Goal: Transaction & Acquisition: Purchase product/service

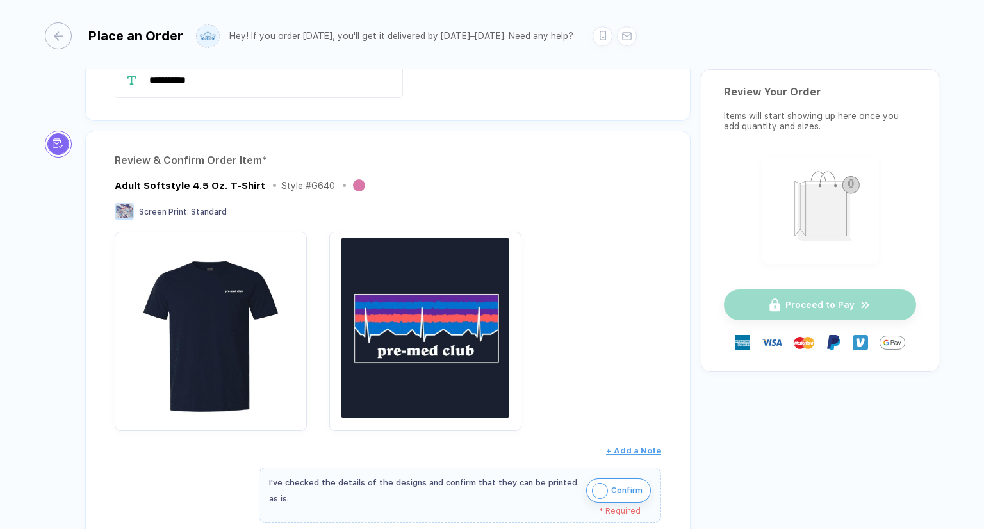
scroll to position [192, 0]
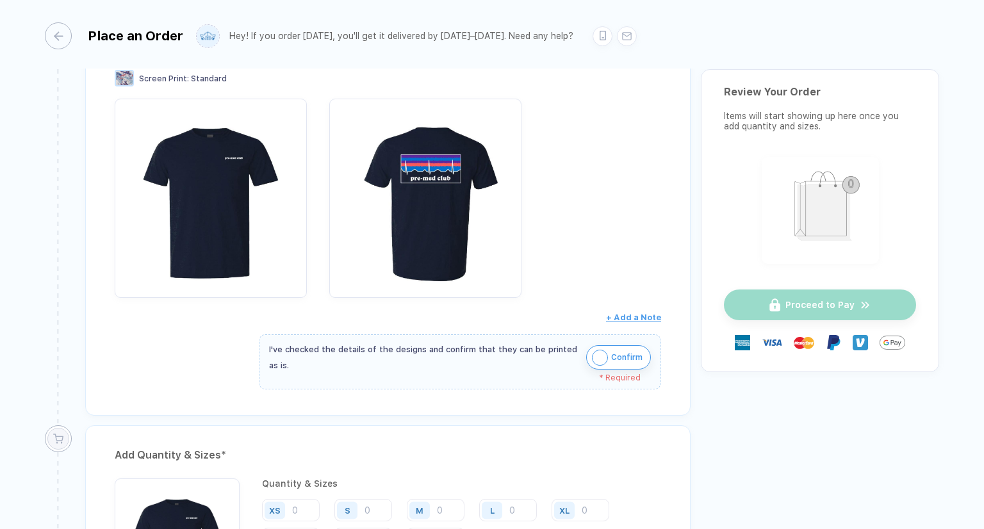
click at [611, 361] on span "Confirm" at bounding box center [626, 357] width 31 height 20
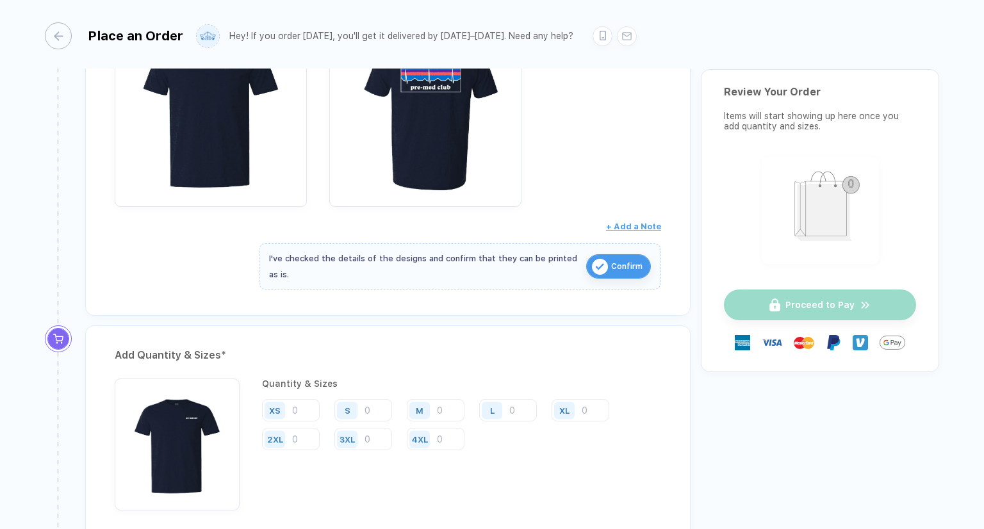
scroll to position [384, 0]
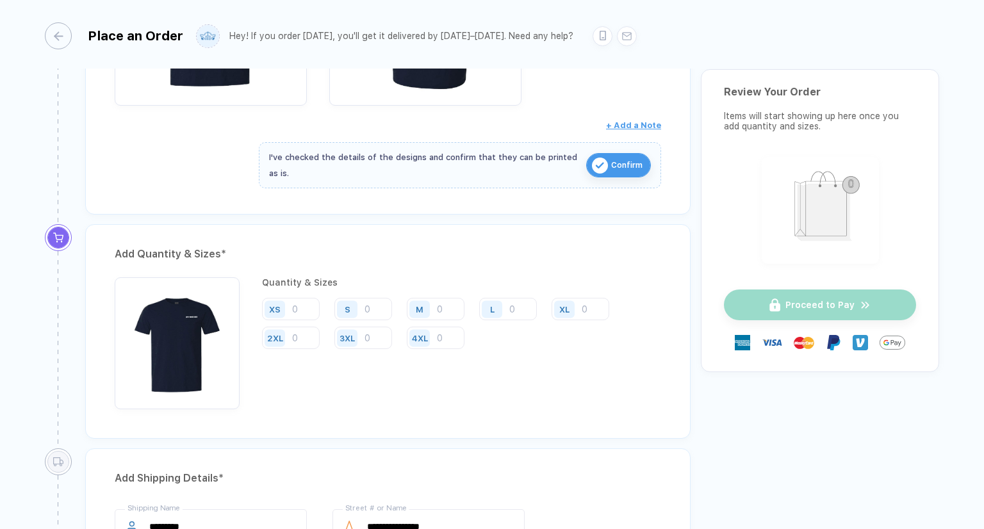
click at [370, 318] on div "S" at bounding box center [367, 310] width 67 height 24
click at [369, 315] on input "number" at bounding box center [363, 309] width 58 height 22
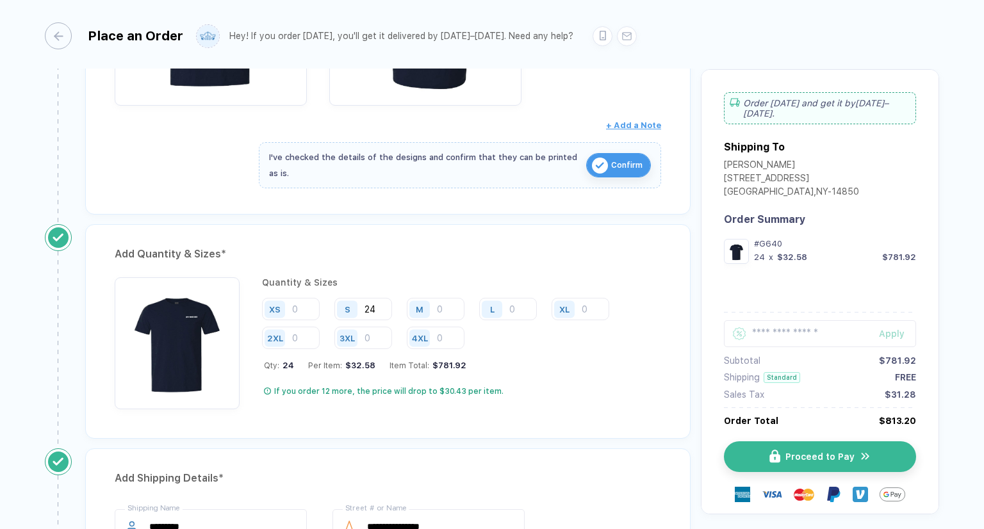
type input "24"
click at [555, 353] on div "Quantity & Sizes XS S 24 M L XL 2XL 3XL 4XL Qty: 24 Per Item: $32.58 Item Total…" at bounding box center [461, 343] width 399 height 132
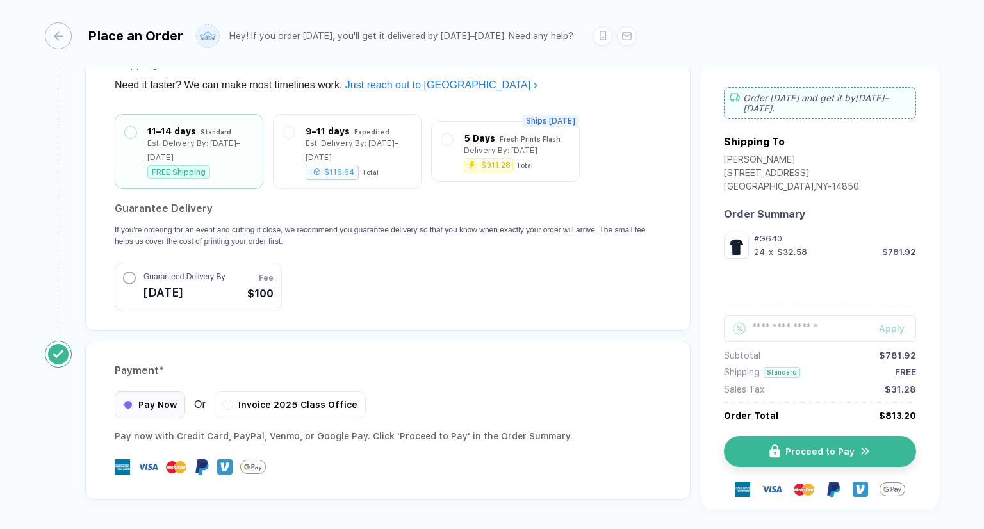
scroll to position [1025, 0]
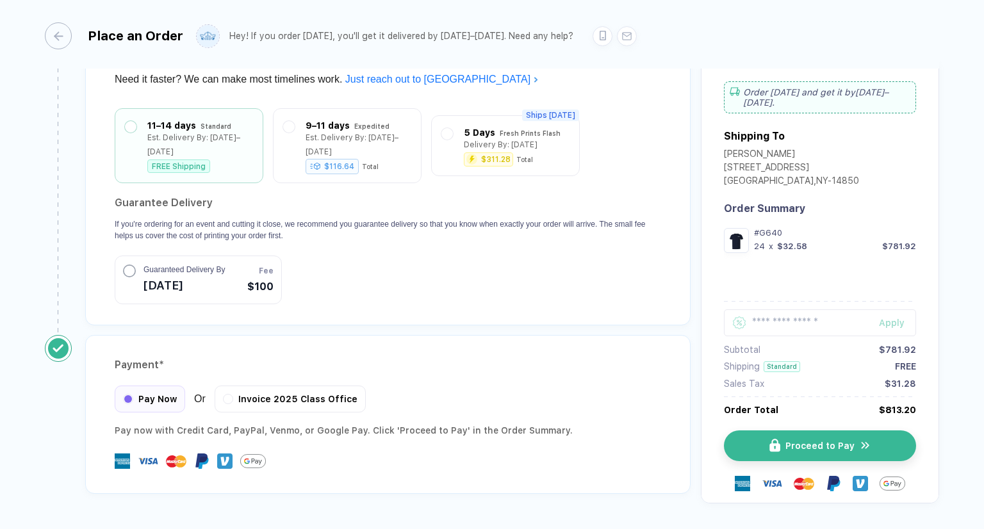
click at [154, 265] on span "Guaranteed Delivery By" at bounding box center [183, 270] width 81 height 12
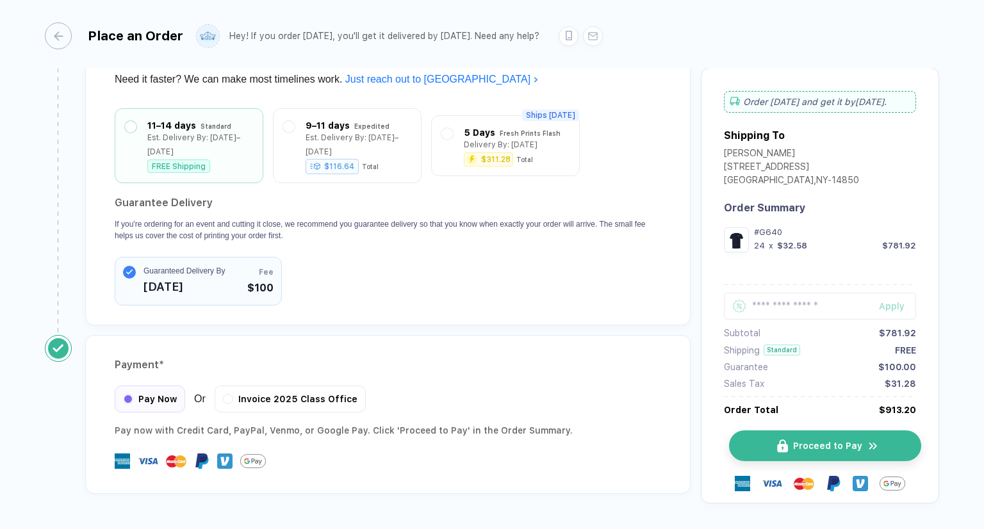
click at [860, 441] on button "Proceed to Pay" at bounding box center [825, 445] width 192 height 31
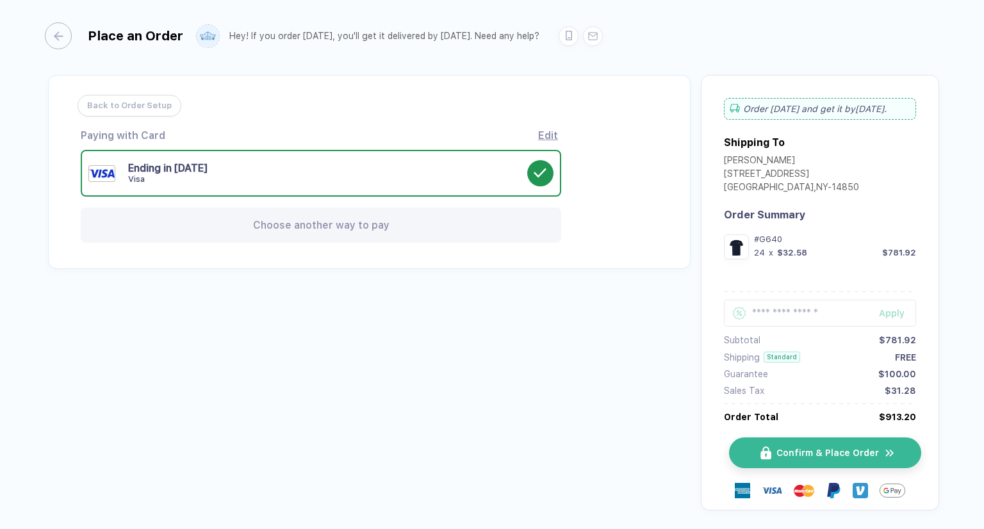
click at [806, 447] on button "Confirm & Place Order" at bounding box center [825, 452] width 192 height 31
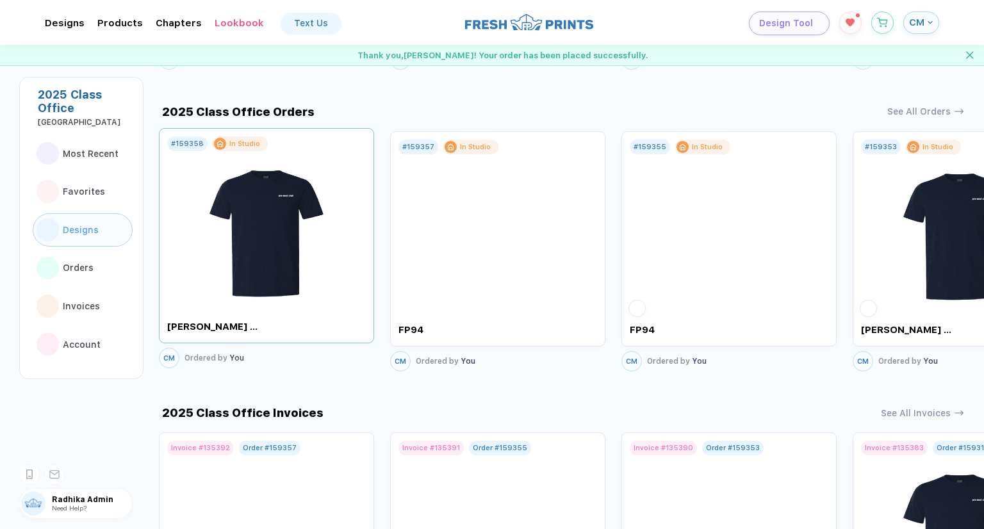
scroll to position [833, 0]
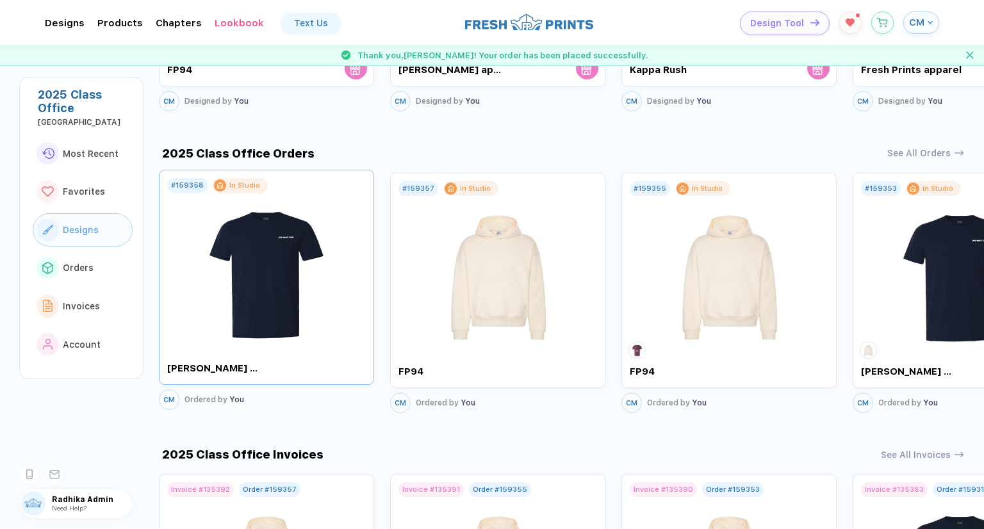
click at [309, 284] on img at bounding box center [267, 268] width 144 height 151
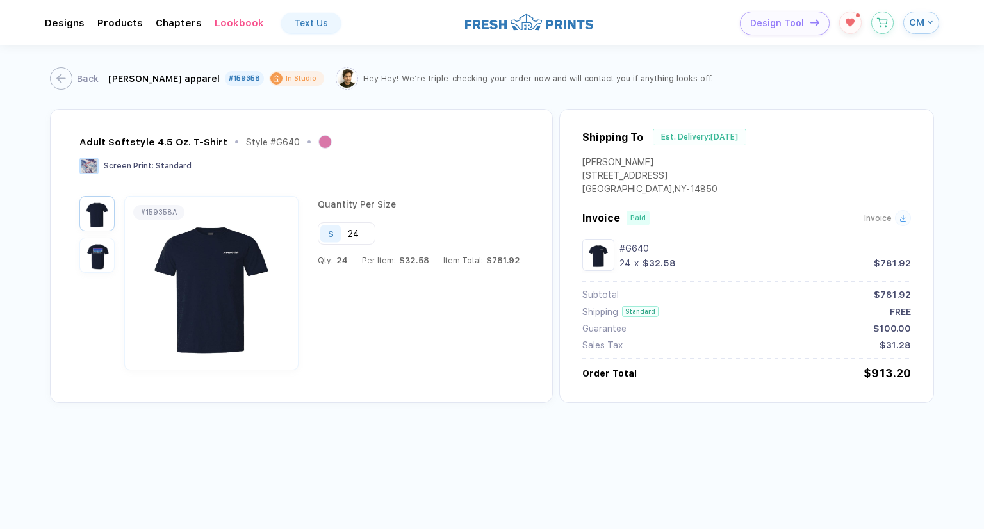
click at [584, 194] on div "[GEOGRAPHIC_DATA] , [GEOGRAPHIC_DATA] - 14850" at bounding box center [649, 190] width 135 height 13
